Goal: Information Seeking & Learning: Learn about a topic

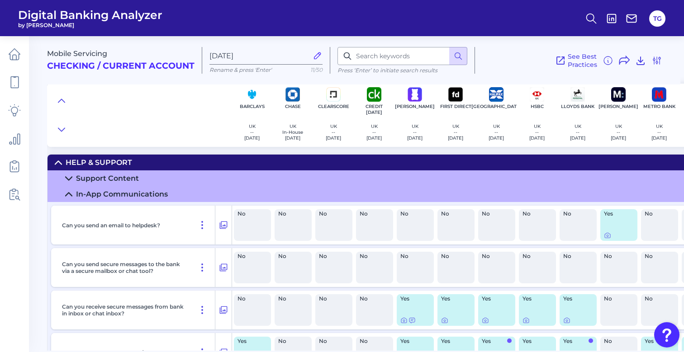
scroll to position [649, 533]
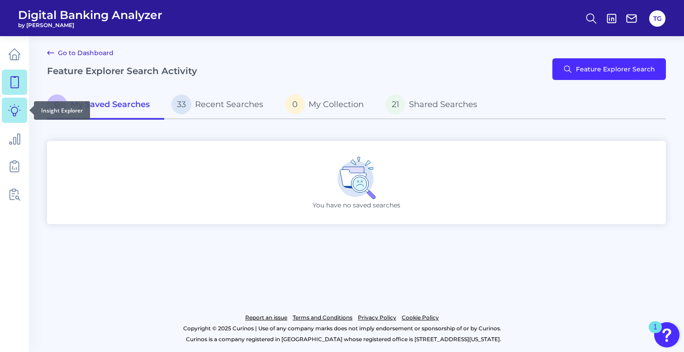
click at [10, 113] on icon at bounding box center [14, 110] width 13 height 13
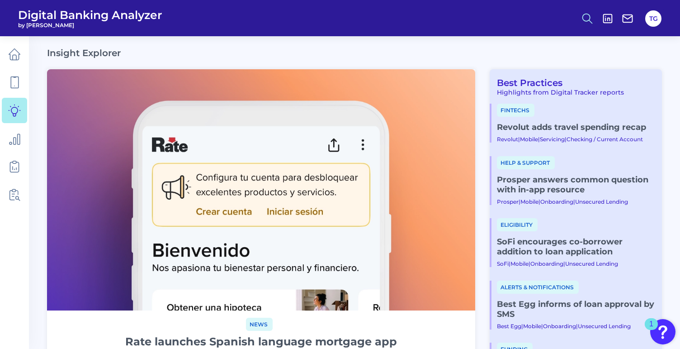
click at [583, 22] on icon at bounding box center [587, 18] width 13 height 13
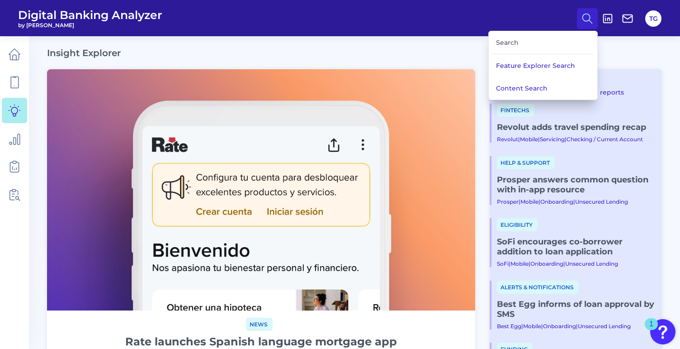
click at [512, 43] on div "Search" at bounding box center [543, 42] width 101 height 23
click at [527, 88] on button "Content Search" at bounding box center [543, 88] width 109 height 23
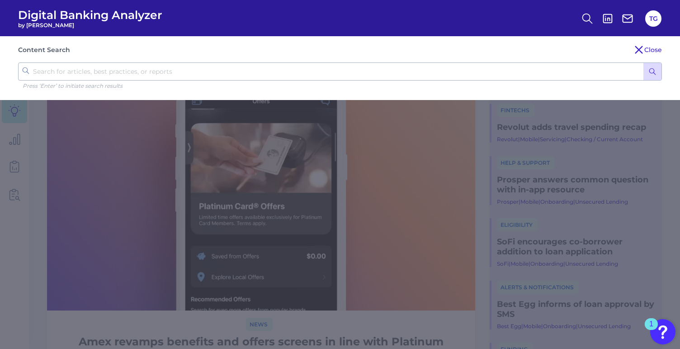
click at [291, 74] on input "text" at bounding box center [340, 71] width 644 height 18
type input "complaints"
click at [653, 71] on button "submit" at bounding box center [653, 71] width 18 height 17
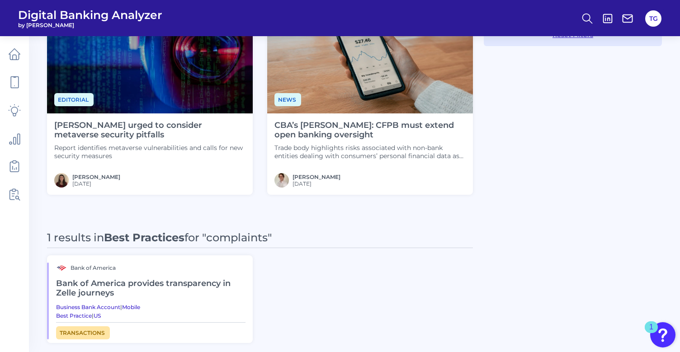
scroll to position [339, 0]
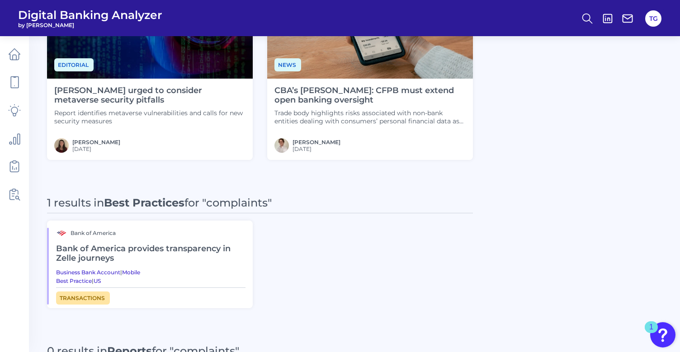
click at [89, 247] on h2 "Bank of America provides transparency in Zelle journeys" at bounding box center [151, 254] width 190 height 30
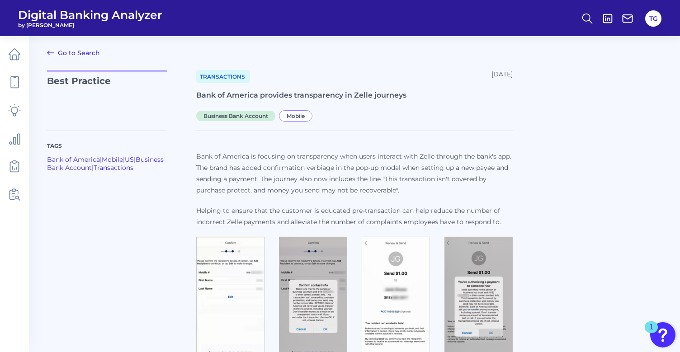
click at [45, 52] on icon at bounding box center [50, 53] width 11 height 11
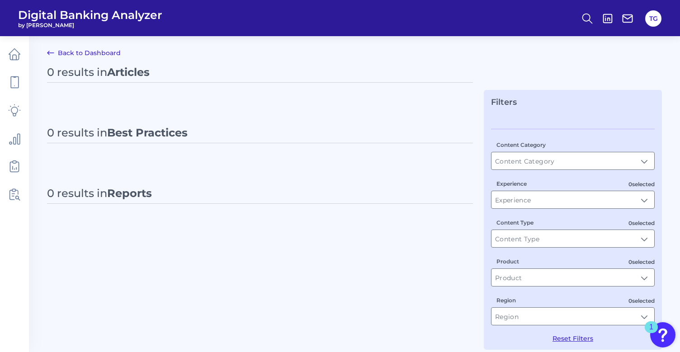
type input "All Content Types"
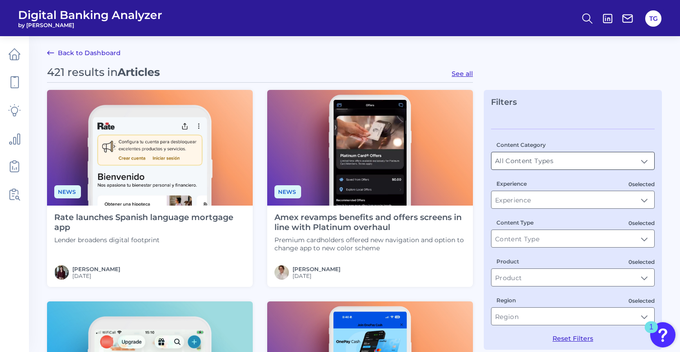
click at [528, 162] on input "All Content Types" at bounding box center [573, 160] width 163 height 17
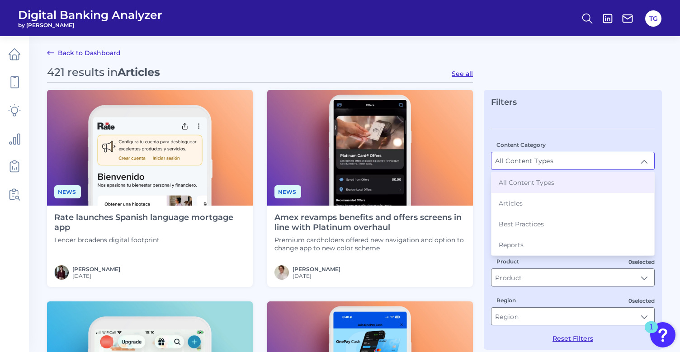
click at [566, 137] on div "Content Category All Content Types All Content Types All Content Types Articles…" at bounding box center [573, 236] width 164 height 214
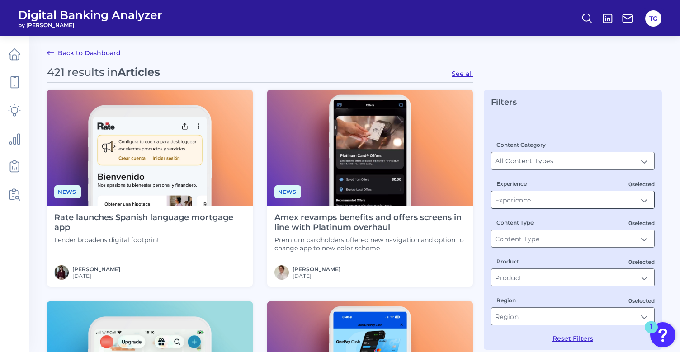
click at [547, 204] on input "Experience" at bounding box center [573, 199] width 163 height 17
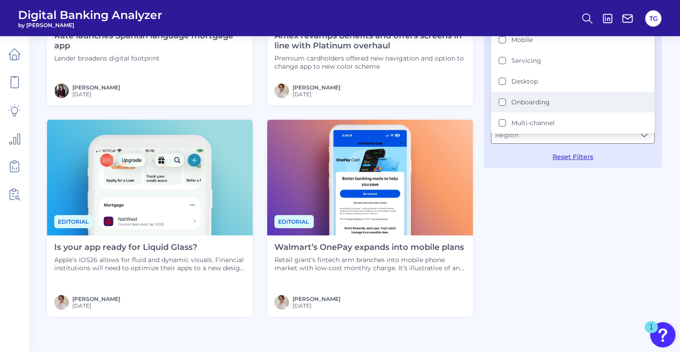
scroll to position [206, 0]
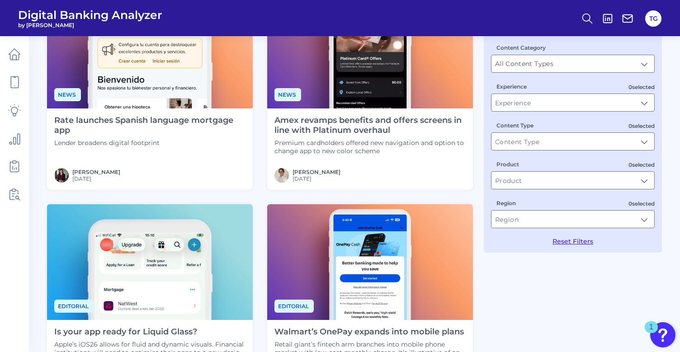
scroll to position [95, 0]
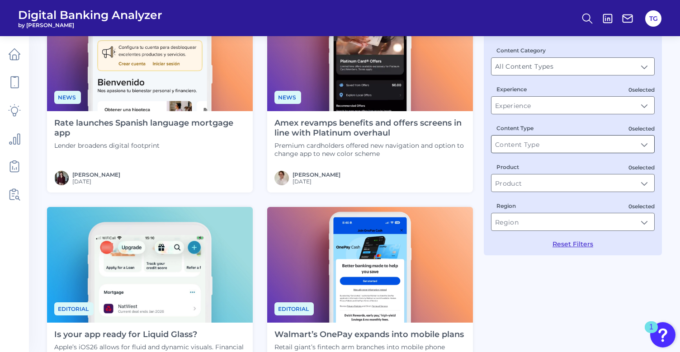
click at [569, 144] on input "Content Type" at bounding box center [573, 144] width 163 height 17
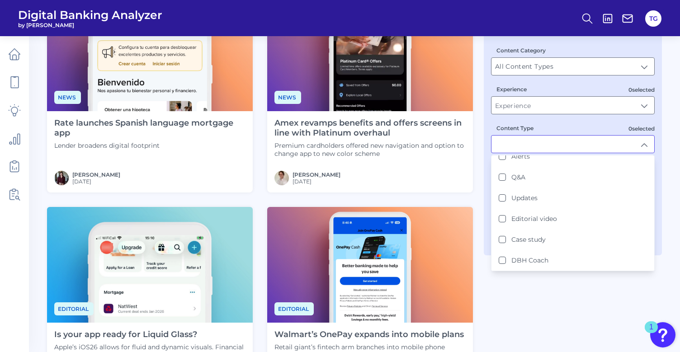
scroll to position [114, 0]
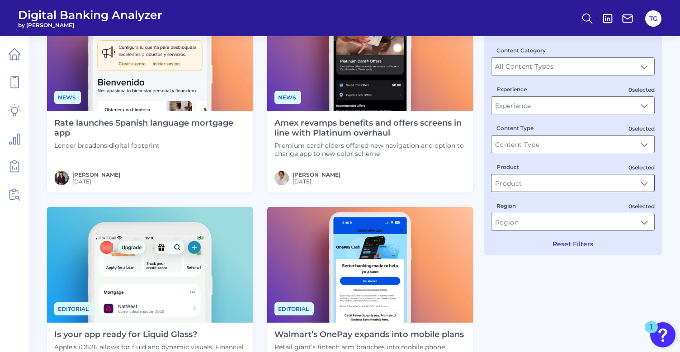
click at [616, 181] on input "Product" at bounding box center [573, 183] width 163 height 17
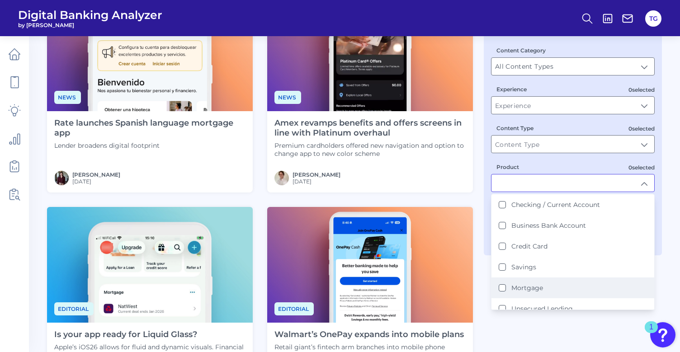
scroll to position [0, 0]
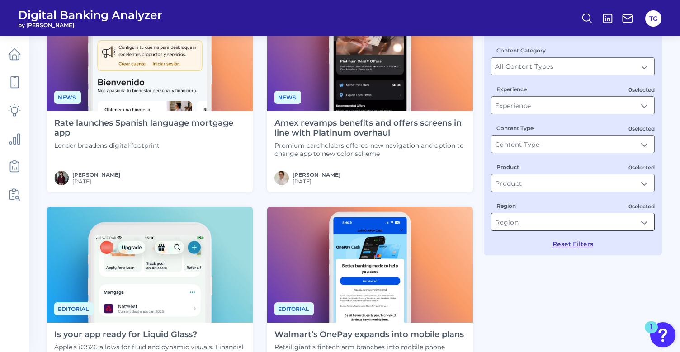
click at [571, 222] on input "Region" at bounding box center [573, 222] width 163 height 17
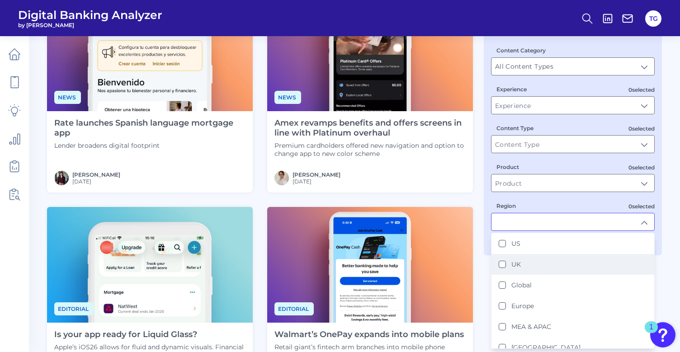
click at [508, 265] on div "UK" at bounding box center [510, 265] width 22 height 8
type input "UK"
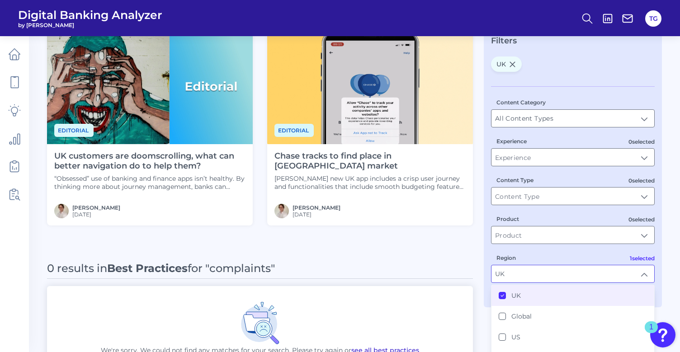
scroll to position [74, 0]
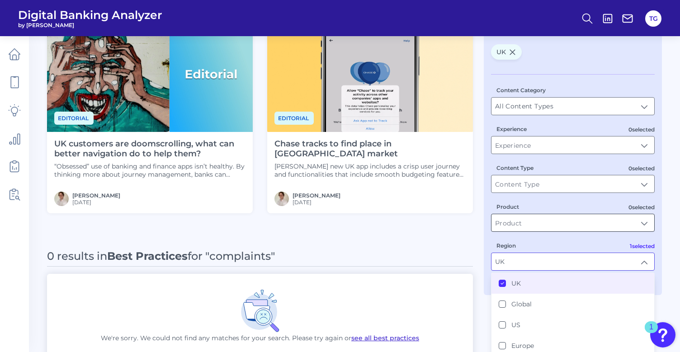
click at [556, 222] on input "Product" at bounding box center [573, 222] width 163 height 17
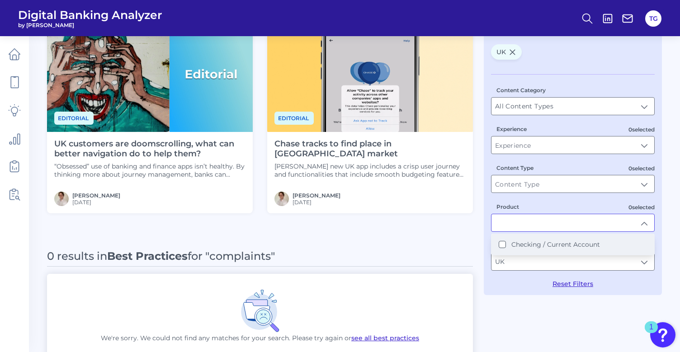
click at [555, 242] on label "Checking / Current Account" at bounding box center [556, 245] width 89 height 8
type input "Checking / Current Account"
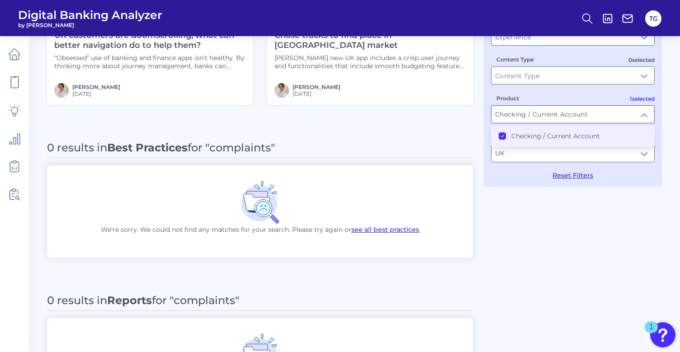
scroll to position [188, 0]
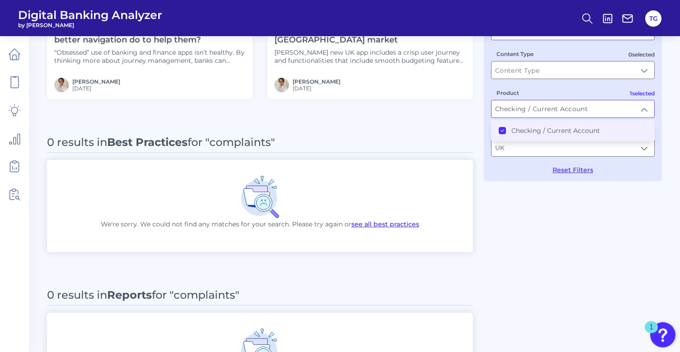
click at [556, 251] on div "2 results in Articles for "complaints" Editorial UK customers are doomscrolling…" at bounding box center [354, 160] width 615 height 564
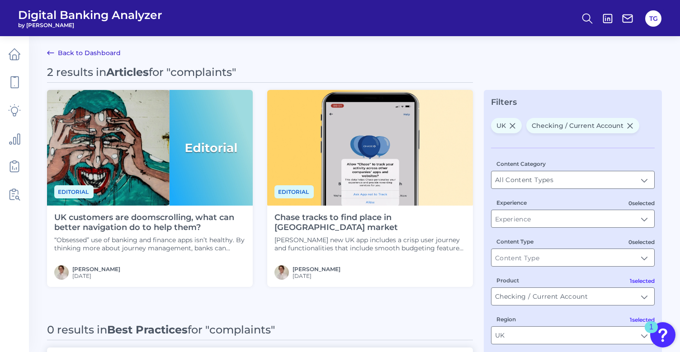
scroll to position [0, 0]
click at [12, 169] on icon at bounding box center [14, 166] width 13 height 13
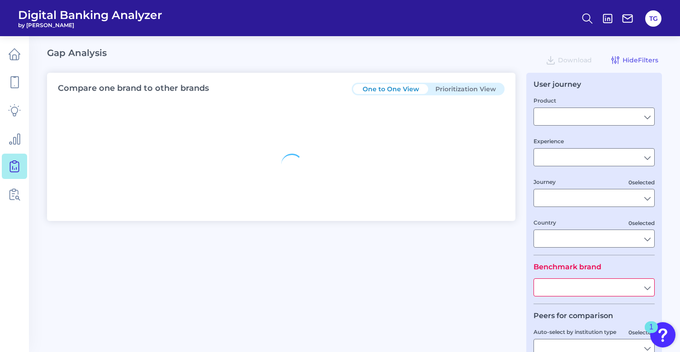
type input "Checking / Current Account"
type input "Mobile Servicing"
type input "Pre-Login Area, New Customer Onboarding, Login & Authentication, Accounts and t…"
type input "United Kingdom"
type input "Nationwide Building Society"
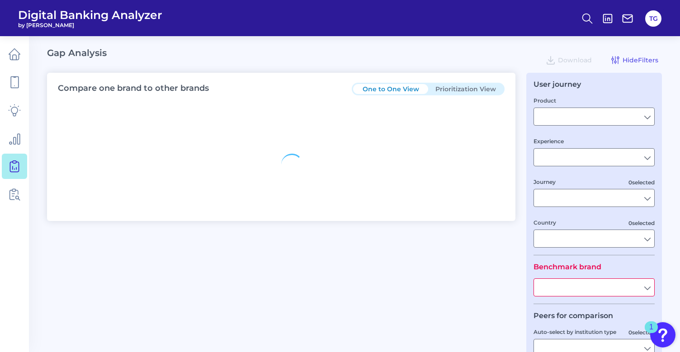
type input "All Select individual brands"
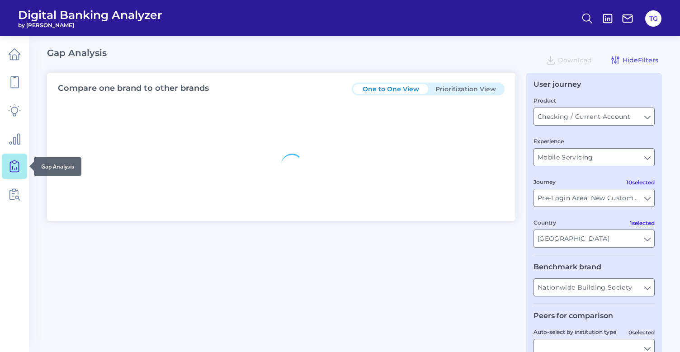
type input "All Journeys"
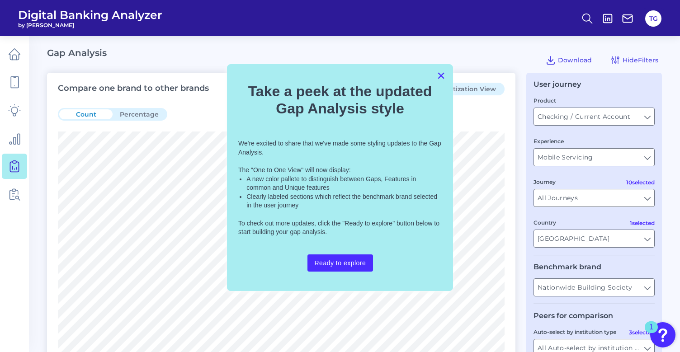
click at [438, 77] on button "×" at bounding box center [441, 75] width 9 height 14
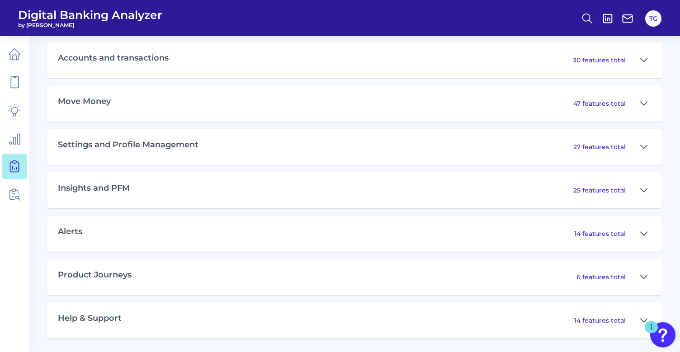
scroll to position [575, 0]
click at [645, 318] on icon at bounding box center [644, 321] width 7 height 11
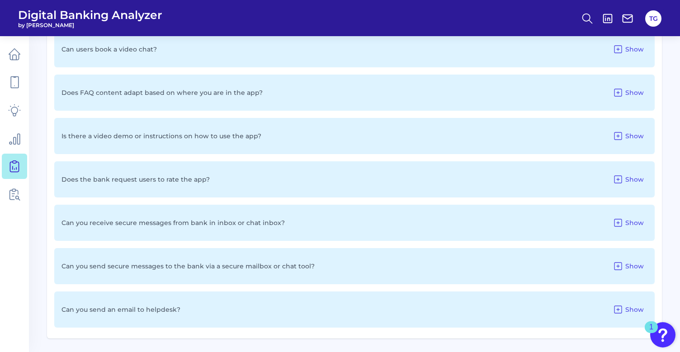
scroll to position [1198, 0]
click at [636, 266] on span "Show" at bounding box center [635, 267] width 19 height 8
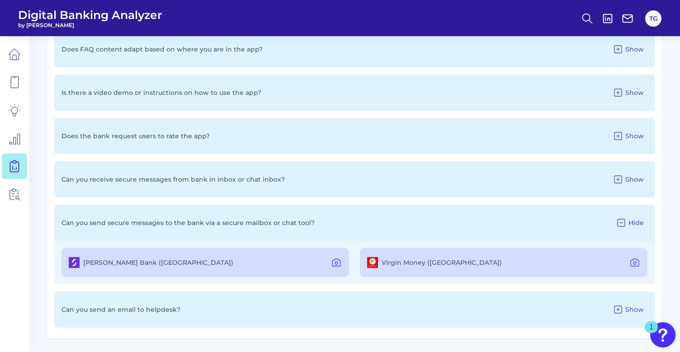
scroll to position [1241, 0]
